Goal: Find specific page/section: Find specific page/section

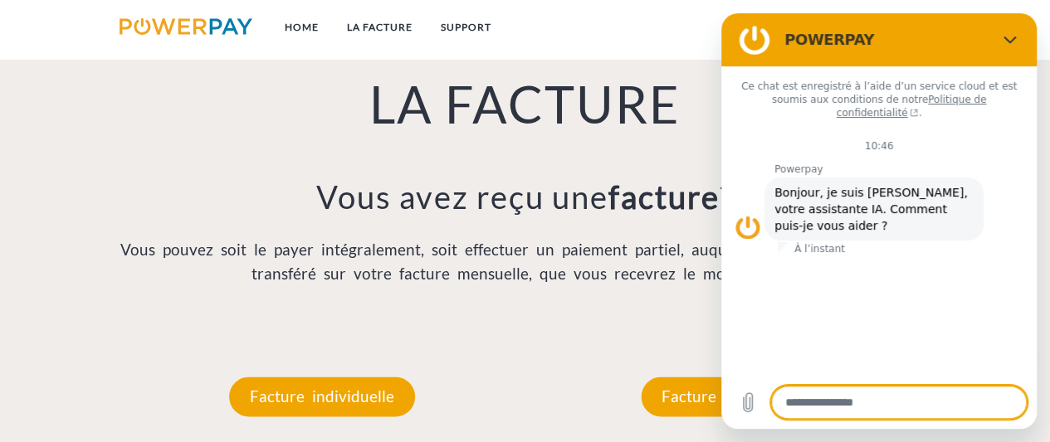
scroll to position [1132, 0]
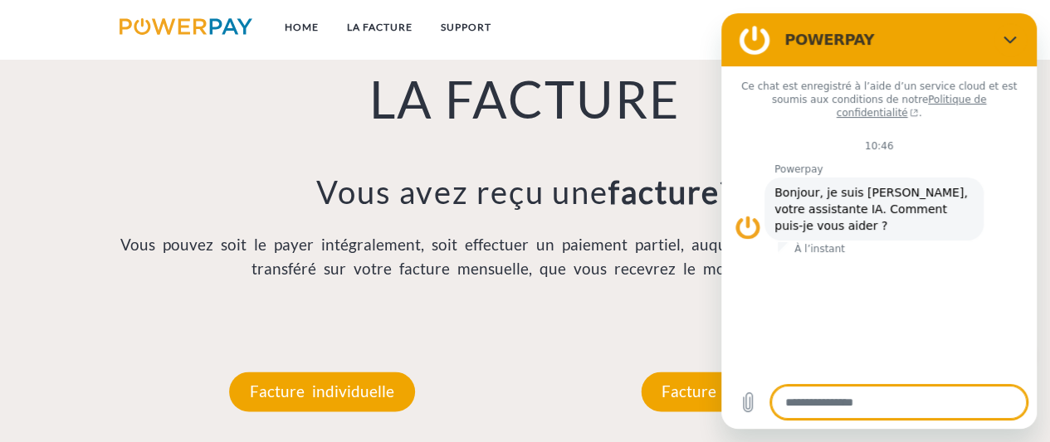
click at [603, 369] on div "Facture mensuelle" at bounding box center [728, 391] width 275 height 139
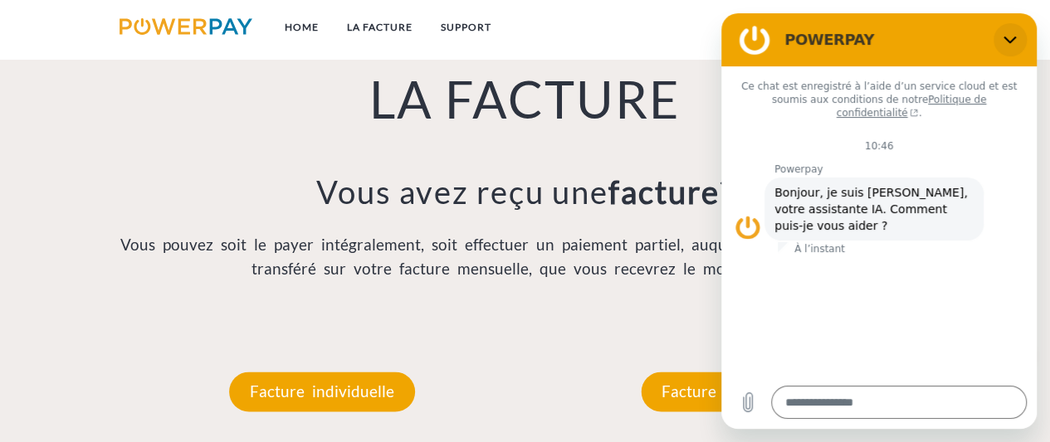
click at [1010, 49] on button "Fermer" at bounding box center [1009, 39] width 33 height 33
type textarea "*"
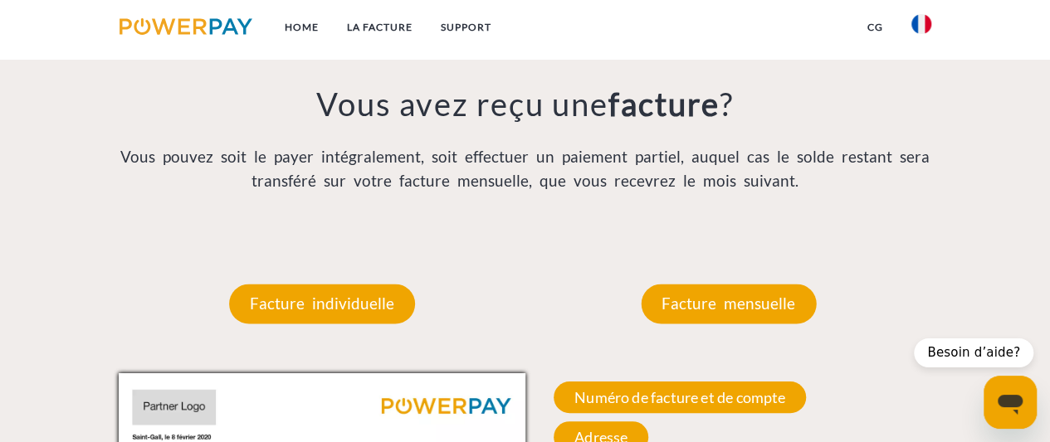
scroll to position [1248, 0]
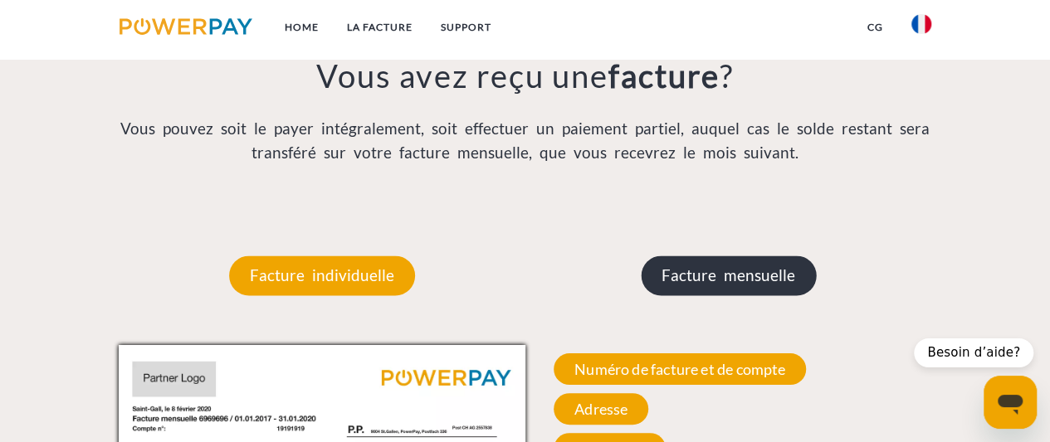
click at [685, 287] on p "Facture mensuelle" at bounding box center [728, 276] width 175 height 40
click at [704, 277] on p "Facture mensuelle" at bounding box center [728, 276] width 175 height 40
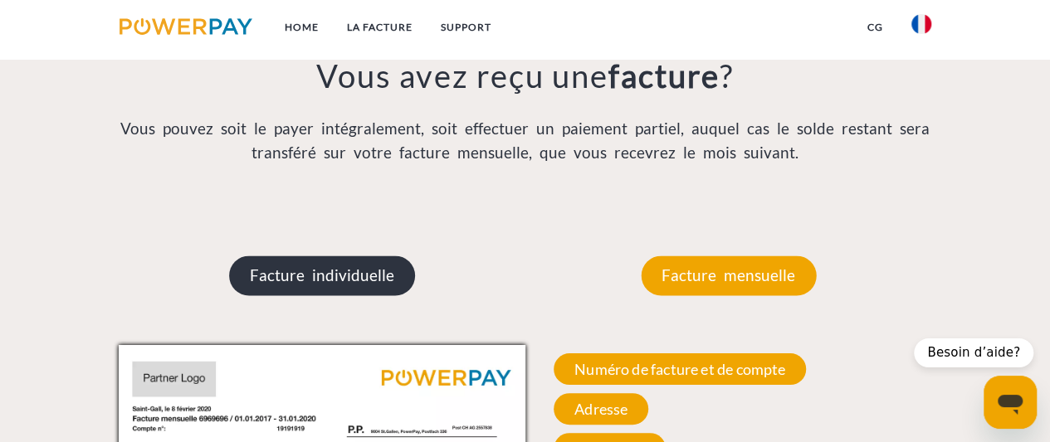
click at [363, 289] on p "Facture individuelle" at bounding box center [322, 276] width 186 height 40
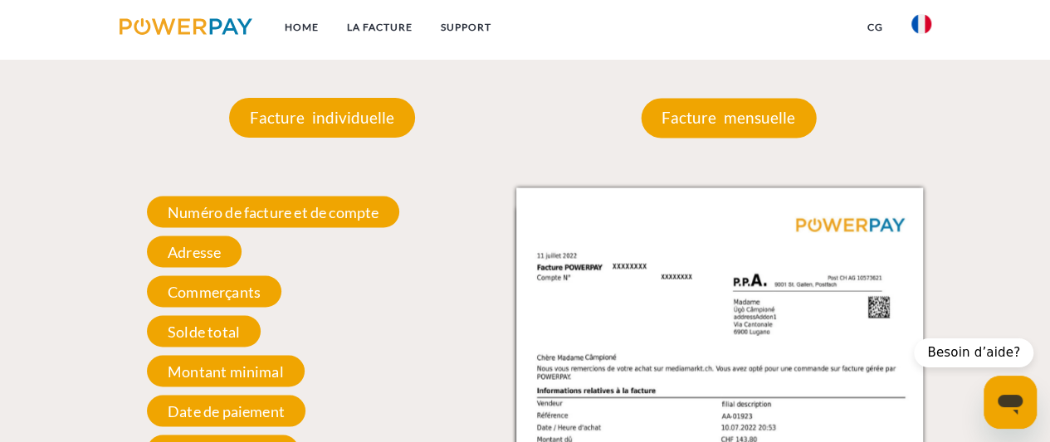
scroll to position [1396, 0]
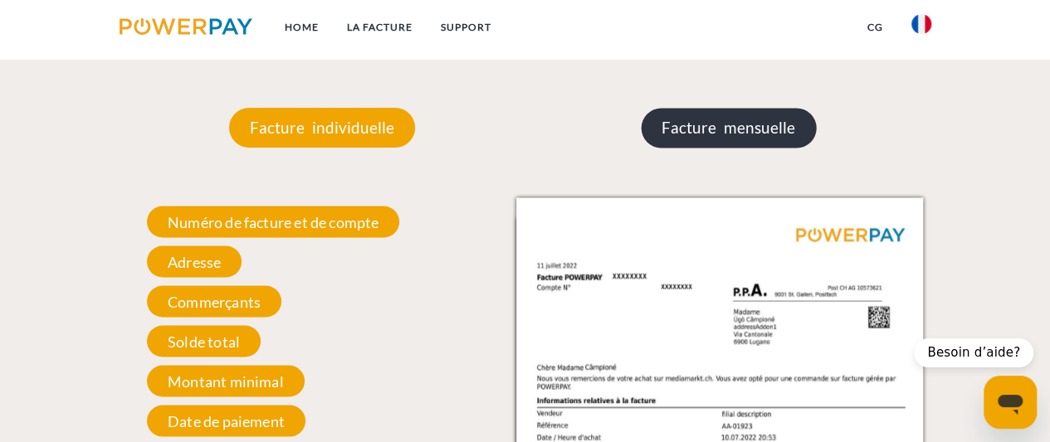
click at [709, 124] on p "Facture mensuelle" at bounding box center [728, 128] width 175 height 40
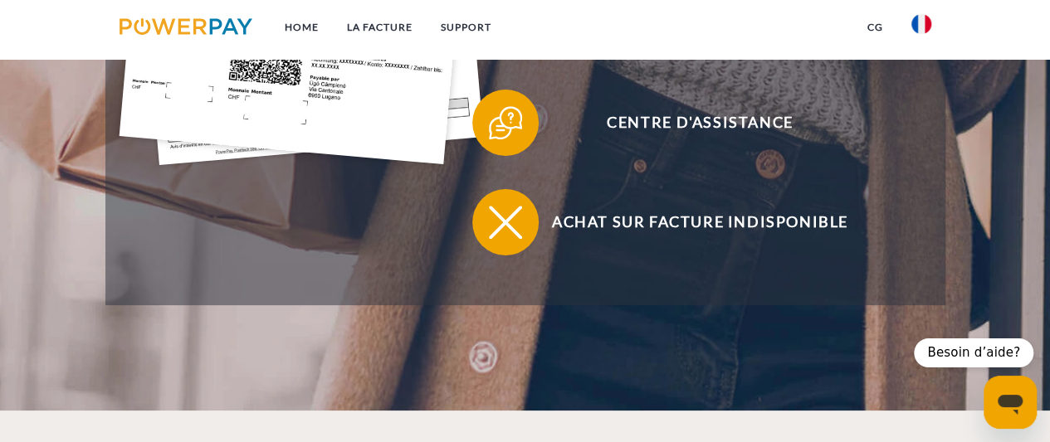
scroll to position [483, 0]
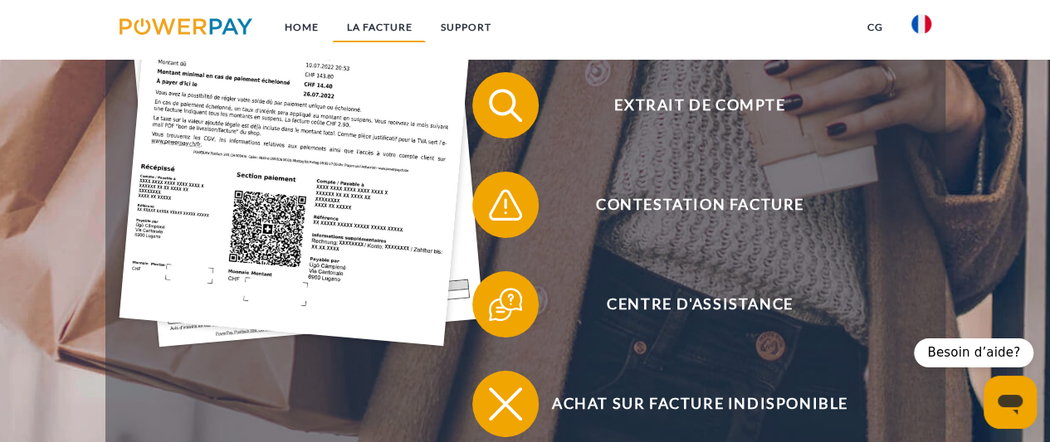
click at [372, 32] on link "LA FACTURE" at bounding box center [379, 27] width 94 height 30
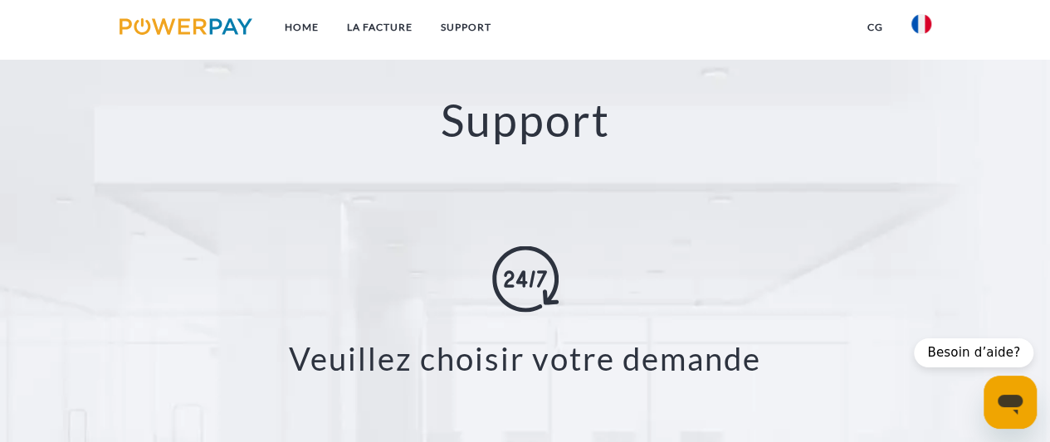
scroll to position [2744, 0]
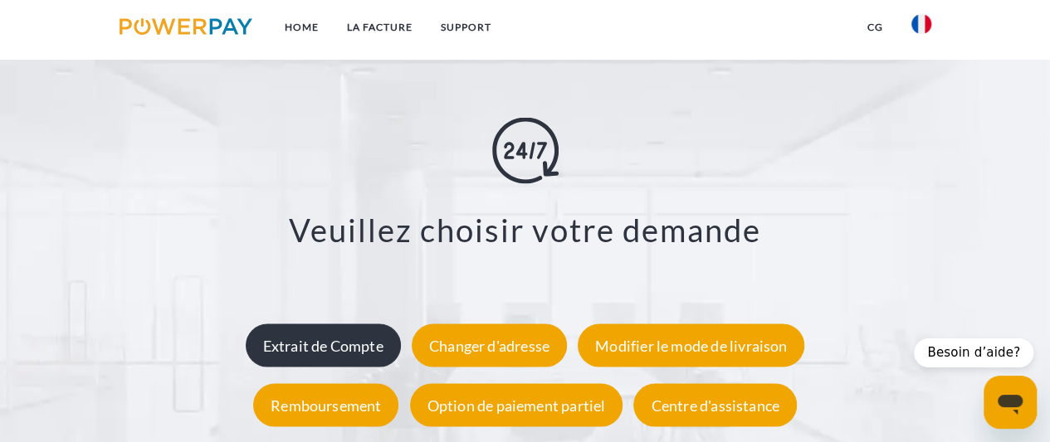
click at [327, 342] on div "Extrait de Compte" at bounding box center [323, 345] width 155 height 43
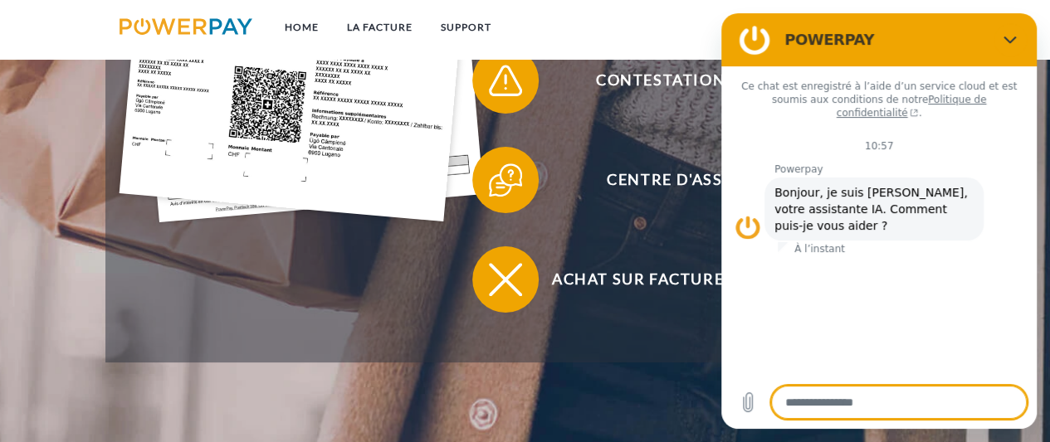
scroll to position [588, 0]
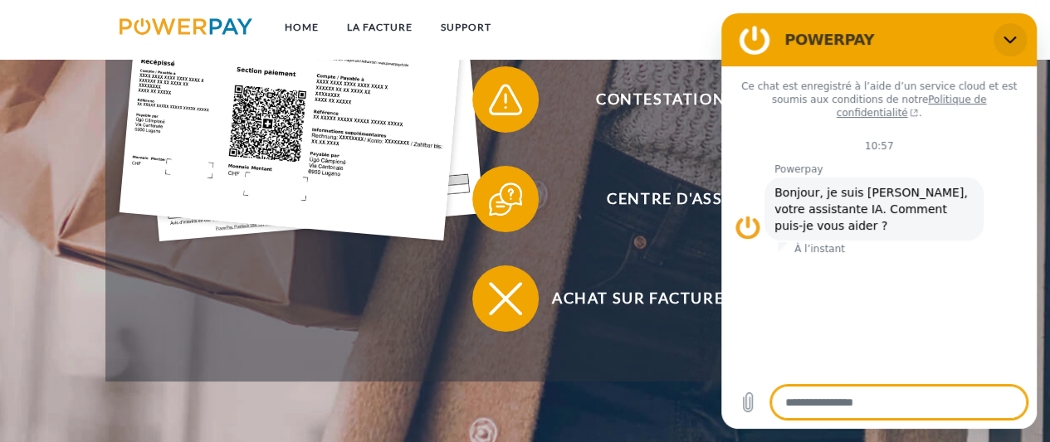
click at [1007, 36] on icon "Fermer" at bounding box center [1009, 39] width 13 height 13
type textarea "*"
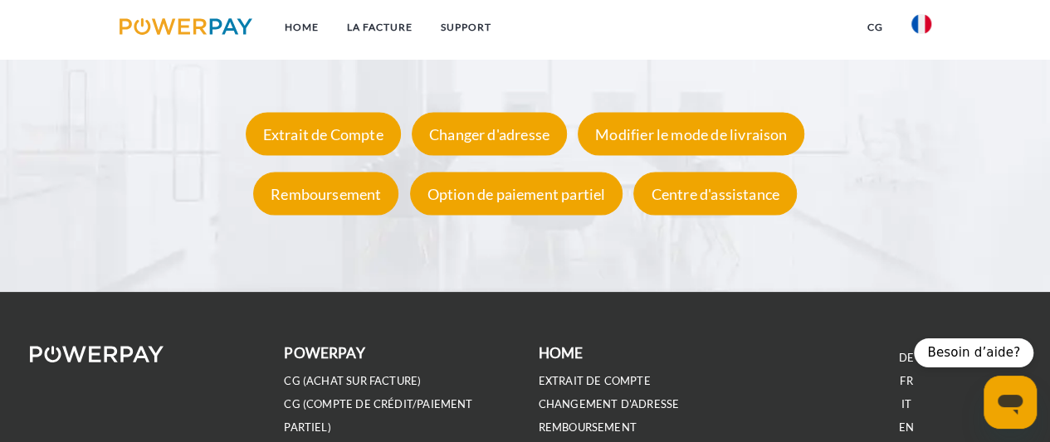
scroll to position [2964, 0]
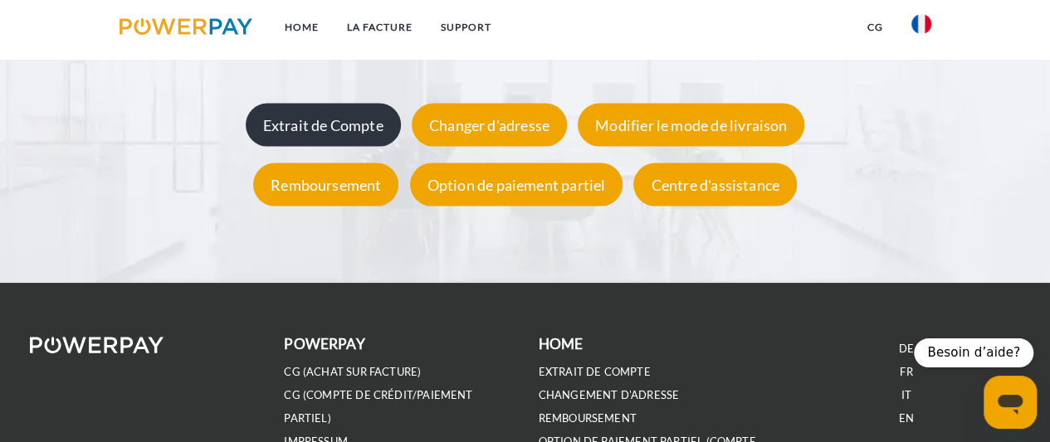
click at [378, 127] on div "Extrait de Compte" at bounding box center [323, 125] width 155 height 43
